Goal: Communication & Community: Answer question/provide support

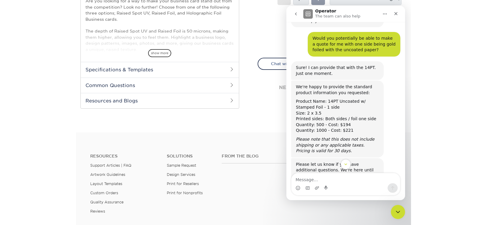
scroll to position [816, 0]
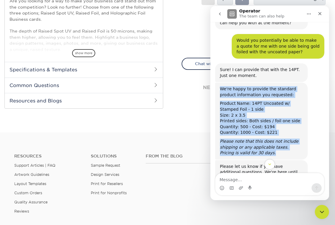
drag, startPoint x: 220, startPoint y: 62, endPoint x: 291, endPoint y: 124, distance: 94.2
click at [291, 124] on div "We're happy to provide the standard product information you requested: Product …" at bounding box center [261, 121] width 83 height 70
copy div "We're happy to provide the standard product information you requested: Product …"
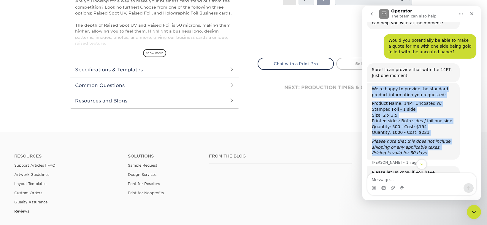
copy div "We're happy to provide the standard product information you requested: Product …"
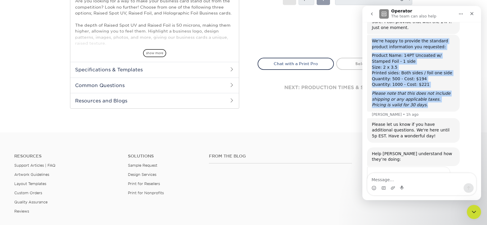
scroll to position [863, 0]
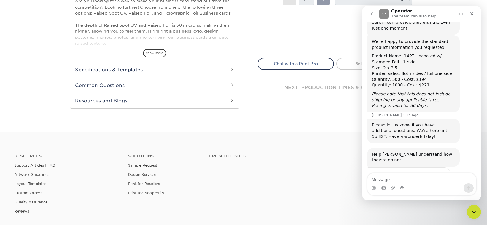
click at [335, 184] on span "Amazing" at bounding box center [436, 189] width 11 height 11
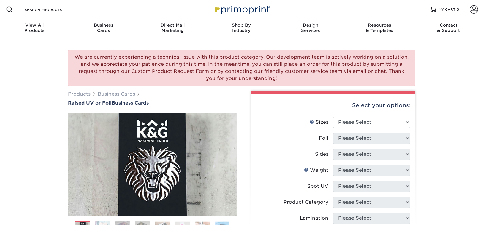
click at [254, 83] on div "We are currently experiencing a technical issue with this product category. Our…" at bounding box center [241, 68] width 347 height 36
click at [472, 210] on icon "Open Intercom Messenger" at bounding box center [469, 213] width 7 height 8
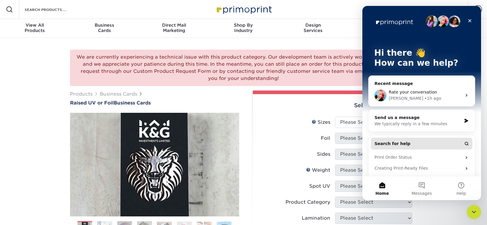
scroll to position [36, 0]
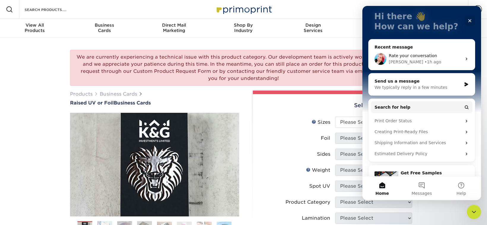
click at [417, 61] on div "Jenny • 1h ago" at bounding box center [425, 62] width 73 height 6
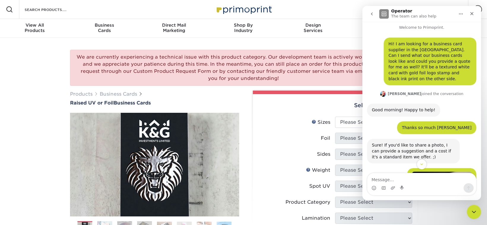
scroll to position [3, 0]
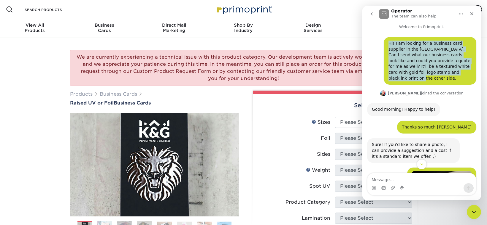
drag, startPoint x: 385, startPoint y: 43, endPoint x: 470, endPoint y: 74, distance: 89.8
click at [470, 74] on div "Hi! I am looking for a business card supplier in the US. Can I send what our bu…" at bounding box center [430, 61] width 93 height 48
copy div "Hi! I am looking for a business card supplier in the [GEOGRAPHIC_DATA]. Can I s…"
